Goal: Task Accomplishment & Management: Manage account settings

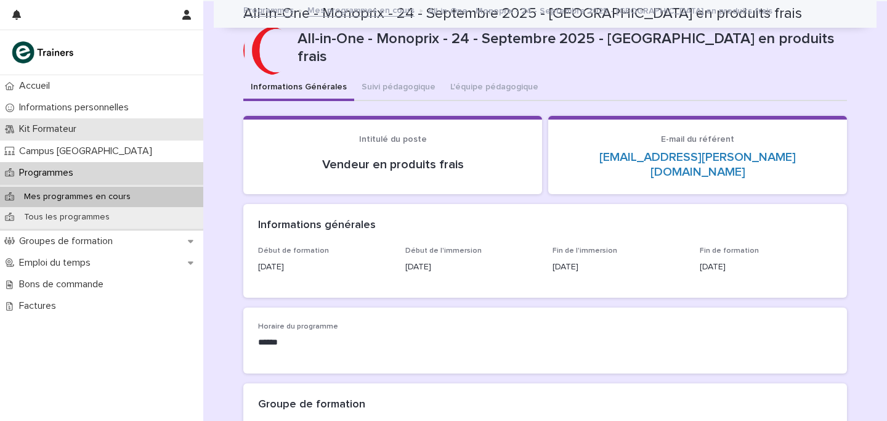
scroll to position [885, 0]
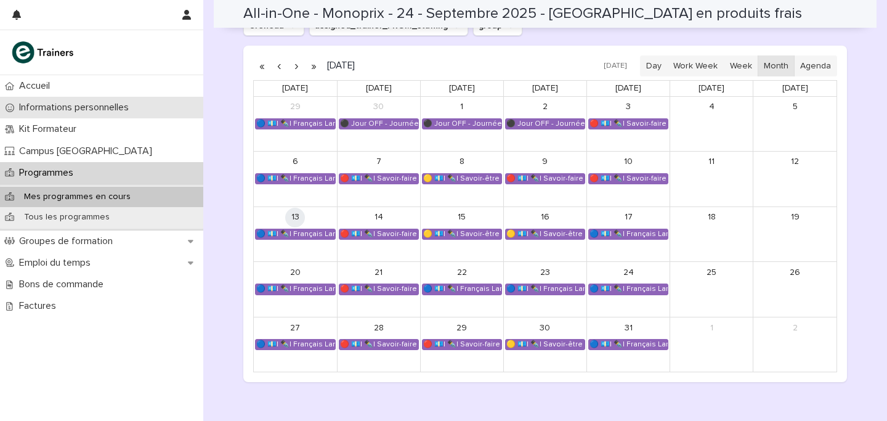
click at [50, 103] on p "Informations personnelles" at bounding box center [76, 108] width 124 height 12
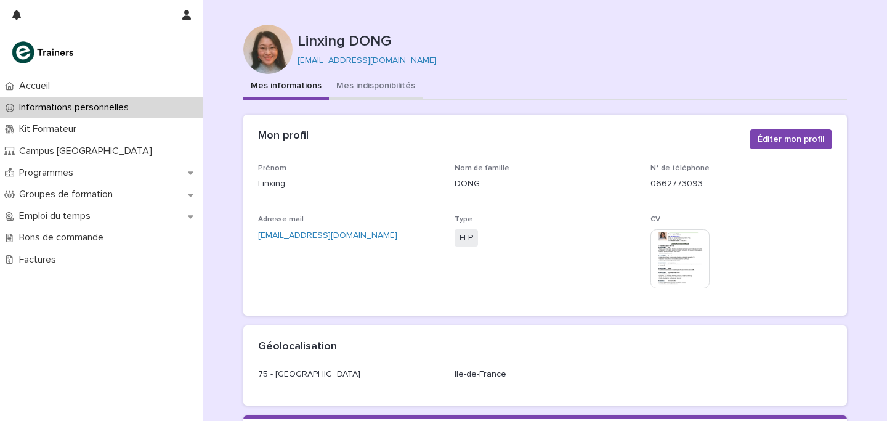
click at [365, 89] on button "Mes indisponibilités" at bounding box center [376, 87] width 94 height 26
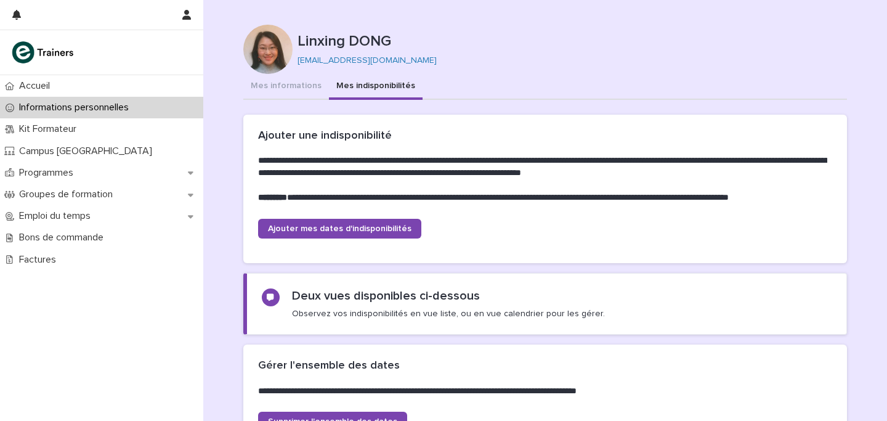
scroll to position [315, 0]
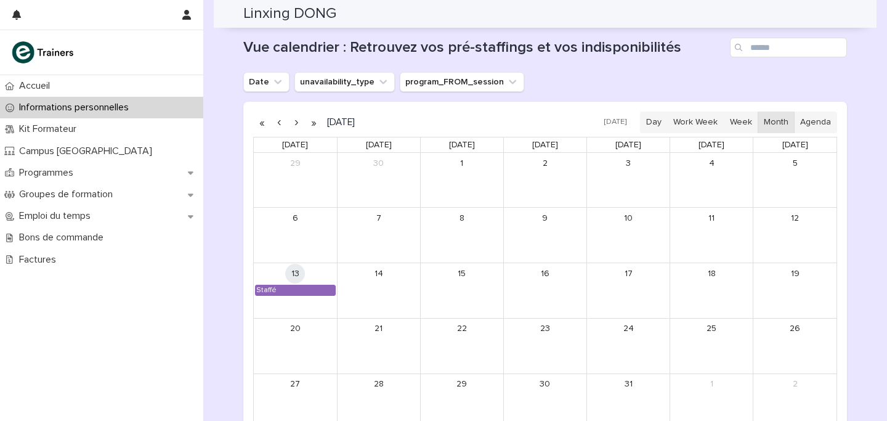
scroll to position [1061, 0]
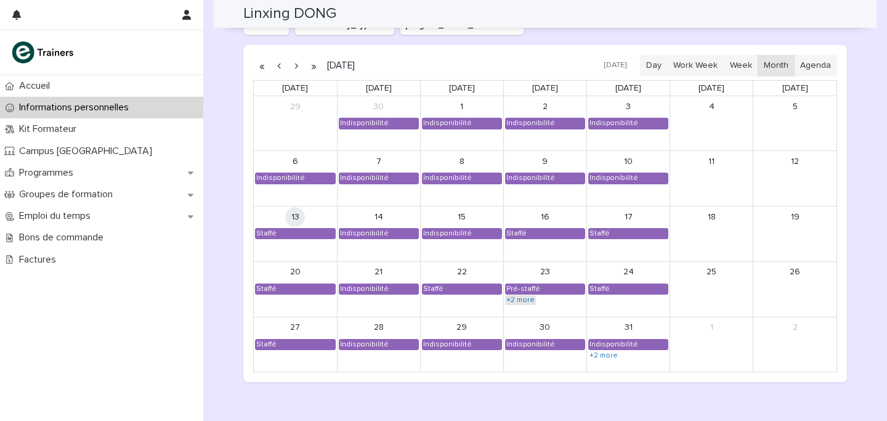
click at [524, 303] on link "+2 more" at bounding box center [520, 300] width 31 height 10
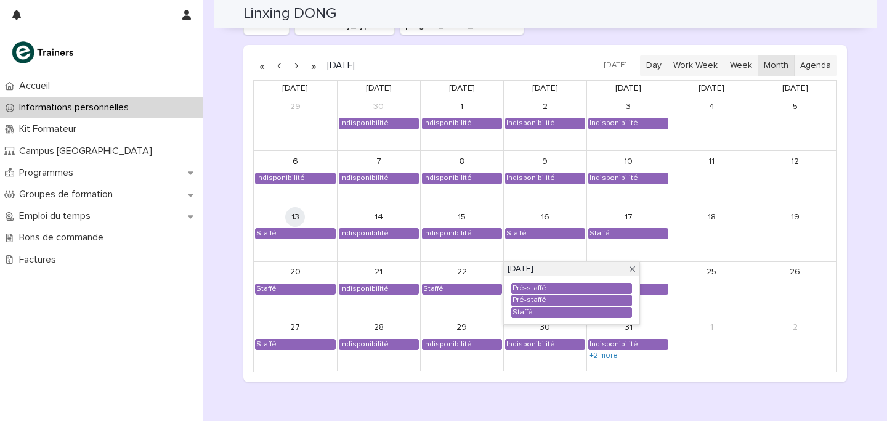
click at [506, 368] on div "30 Indisponibilité" at bounding box center [545, 344] width 83 height 54
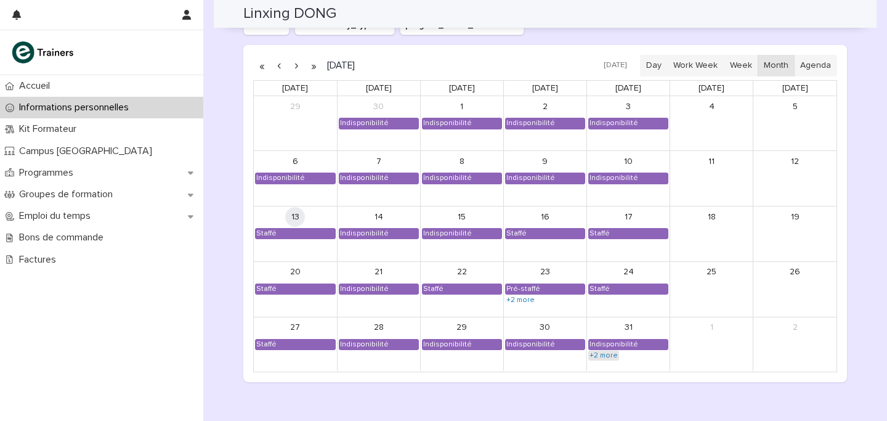
click at [599, 350] on link "+2 more" at bounding box center [603, 355] width 31 height 10
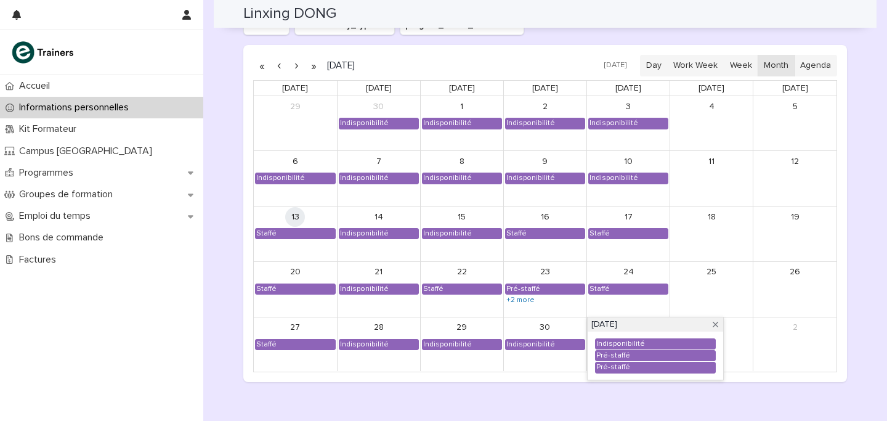
click at [554, 370] on div "30 Indisponibilité" at bounding box center [545, 344] width 83 height 54
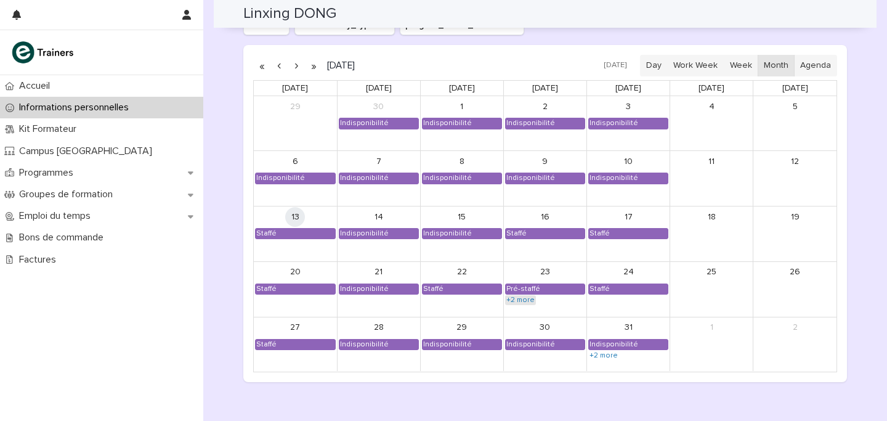
click at [521, 295] on link "+2 more" at bounding box center [520, 300] width 31 height 10
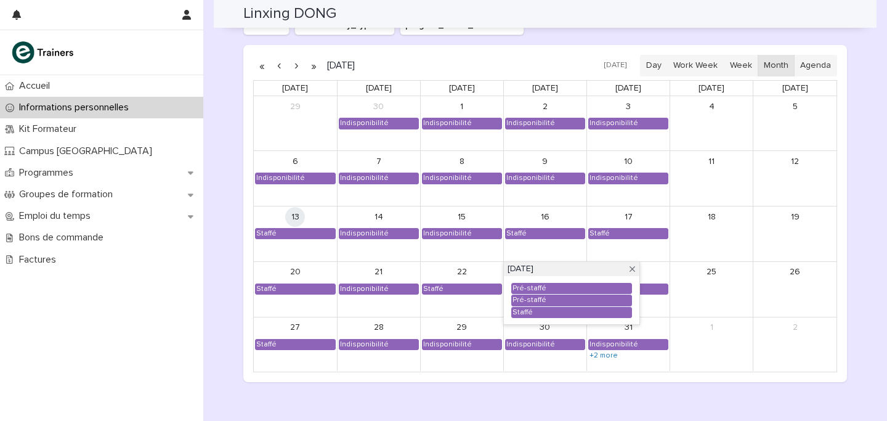
click at [678, 277] on div "25" at bounding box center [711, 272] width 83 height 20
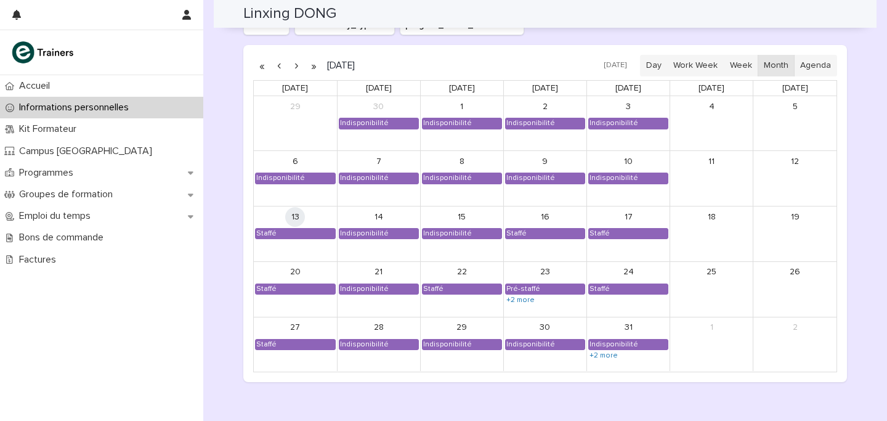
click at [299, 67] on button "button" at bounding box center [296, 66] width 17 height 20
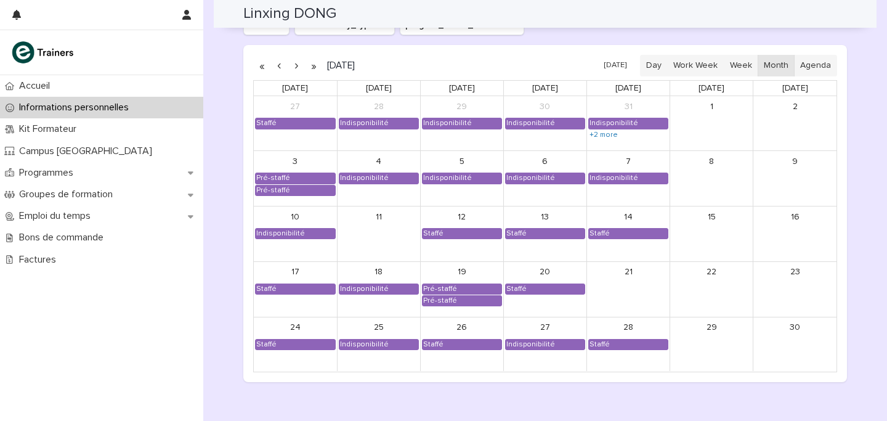
click at [293, 66] on button "button" at bounding box center [296, 66] width 17 height 20
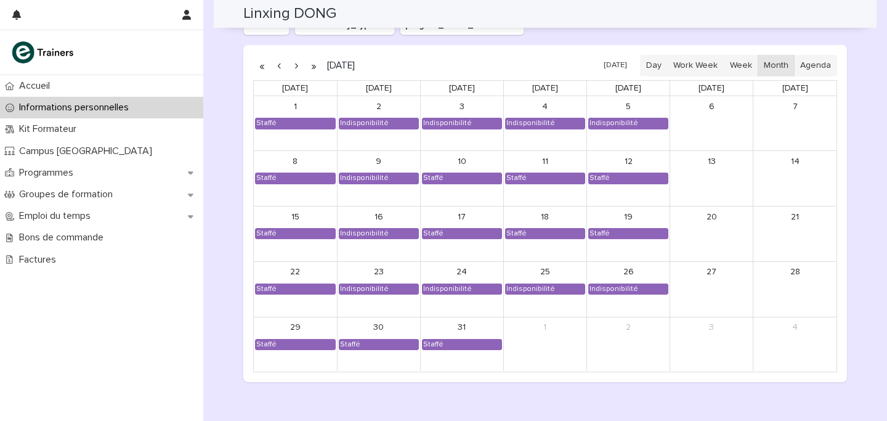
click at [299, 68] on button "button" at bounding box center [296, 66] width 17 height 20
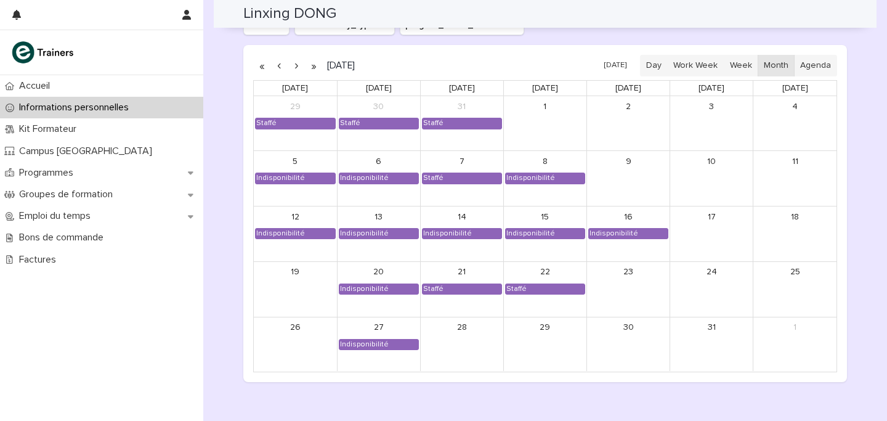
click at [300, 70] on button "button" at bounding box center [296, 66] width 17 height 20
